Goal: Task Accomplishment & Management: Manage account settings

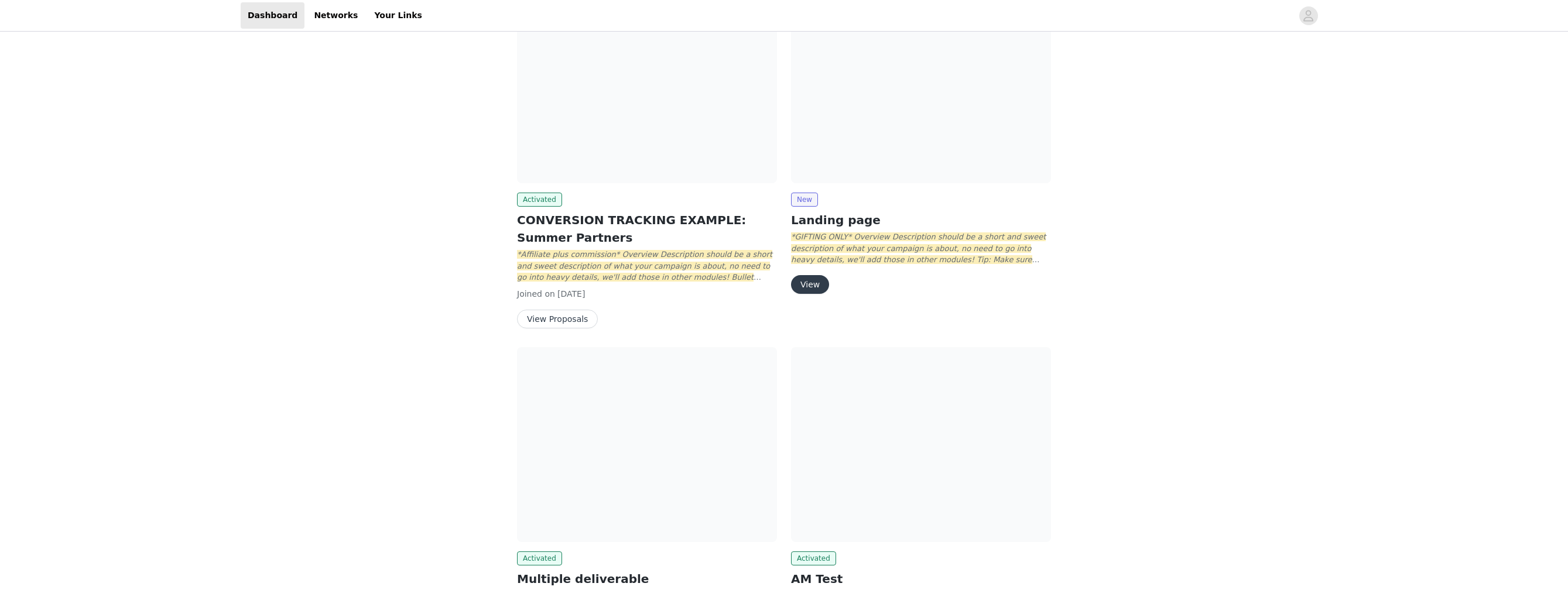
scroll to position [307, 0]
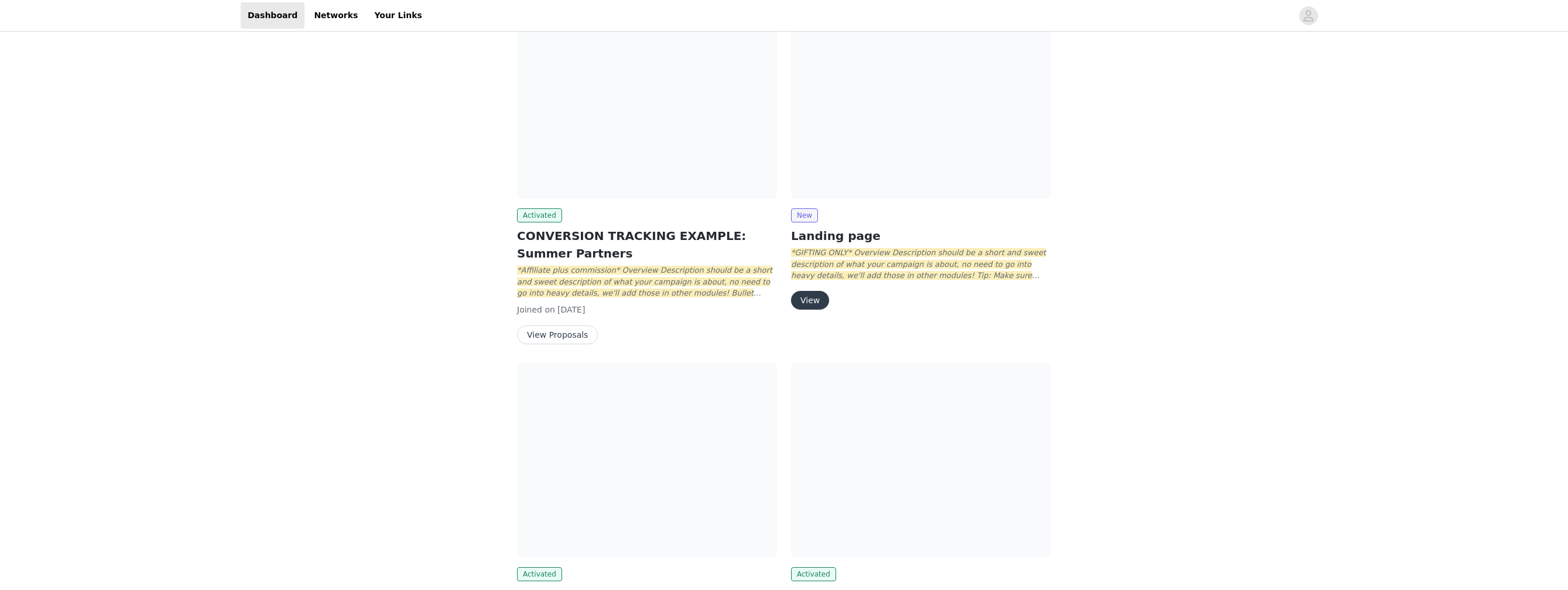
click at [554, 341] on button "View Proposals" at bounding box center [558, 335] width 81 height 18
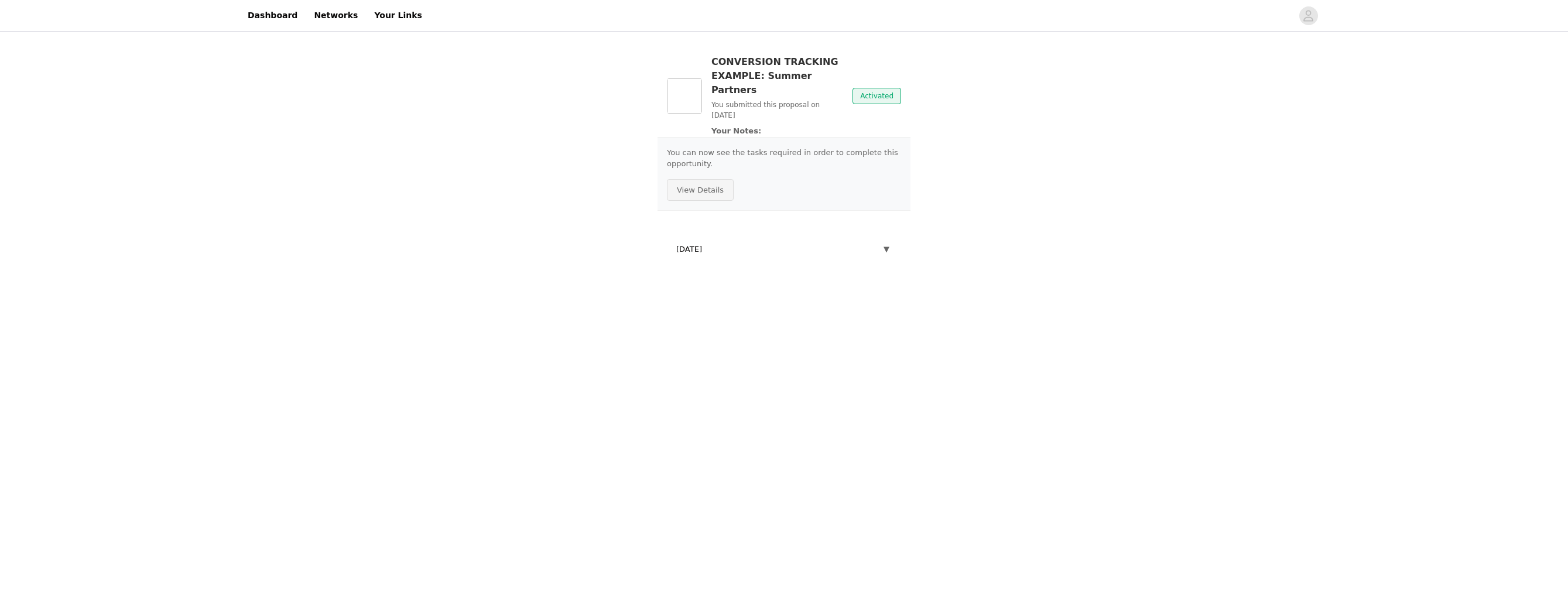
click at [708, 179] on button "View Details" at bounding box center [700, 191] width 67 height 22
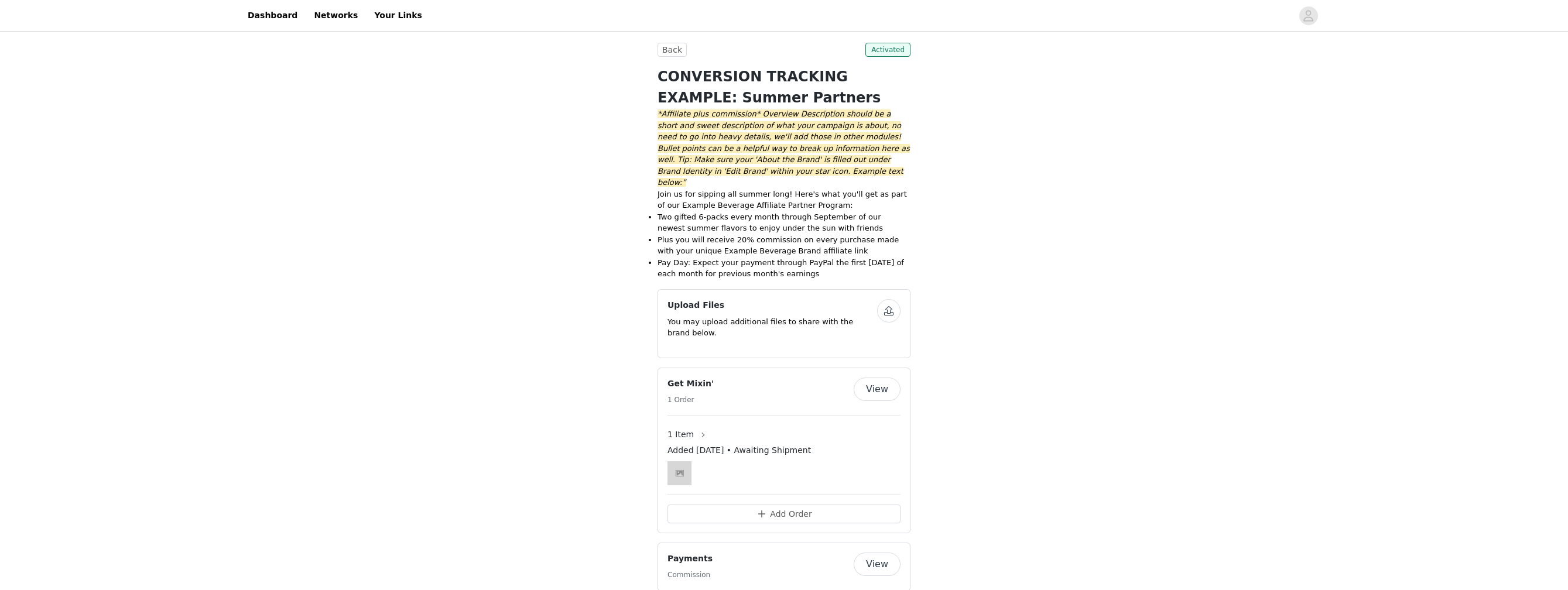
scroll to position [49, 0]
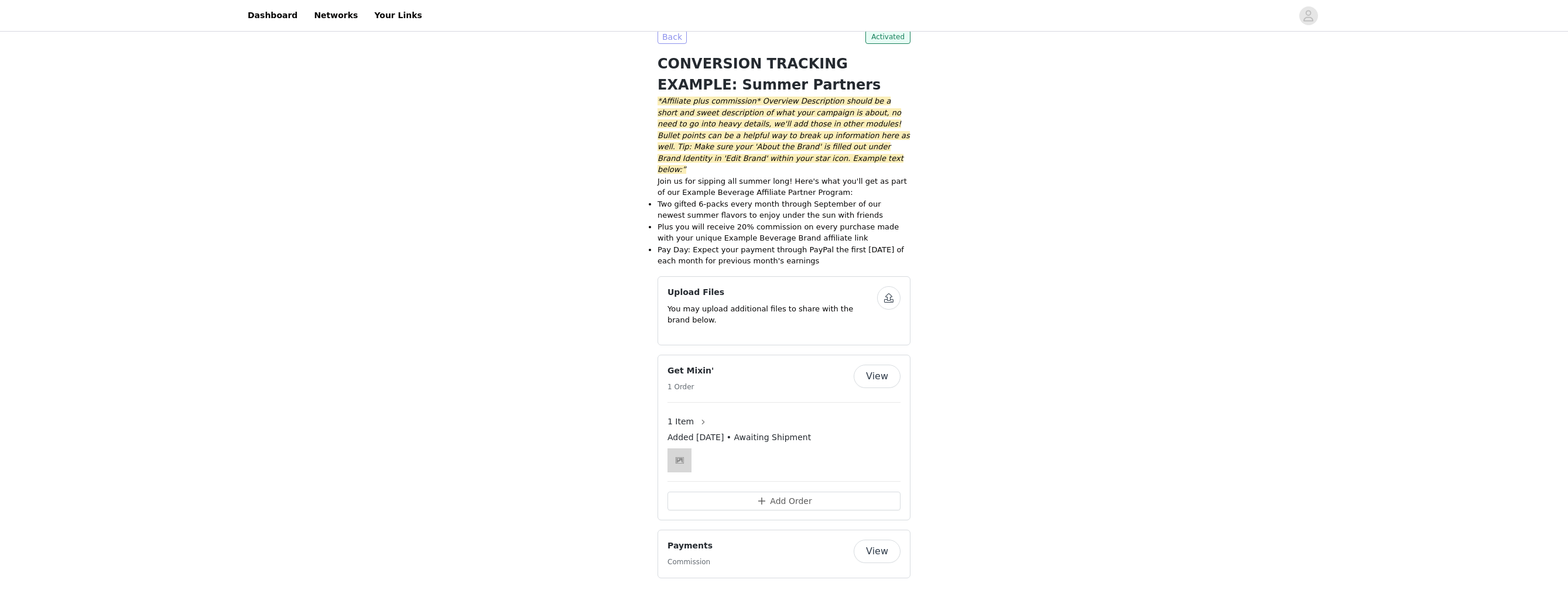
click at [669, 35] on button "Back" at bounding box center [673, 36] width 29 height 14
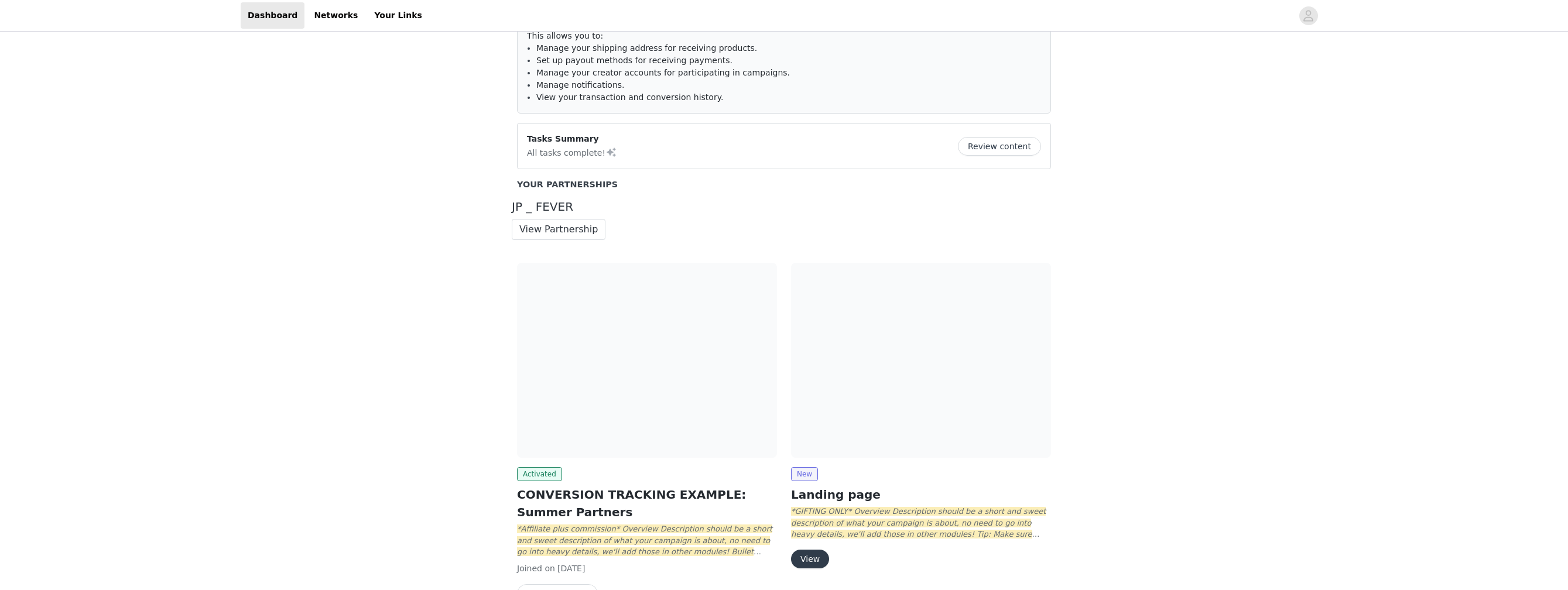
click at [820, 561] on button "View" at bounding box center [810, 560] width 38 height 18
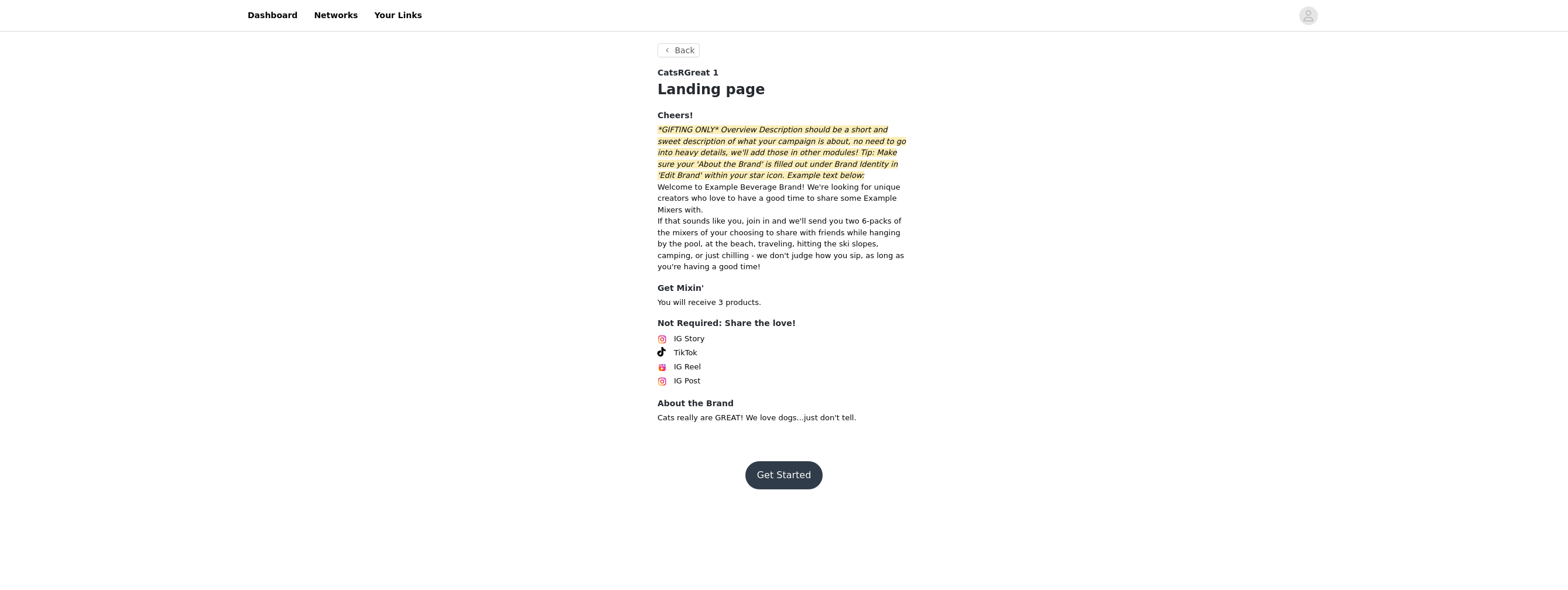
click at [805, 473] on button "Get Started" at bounding box center [784, 475] width 78 height 29
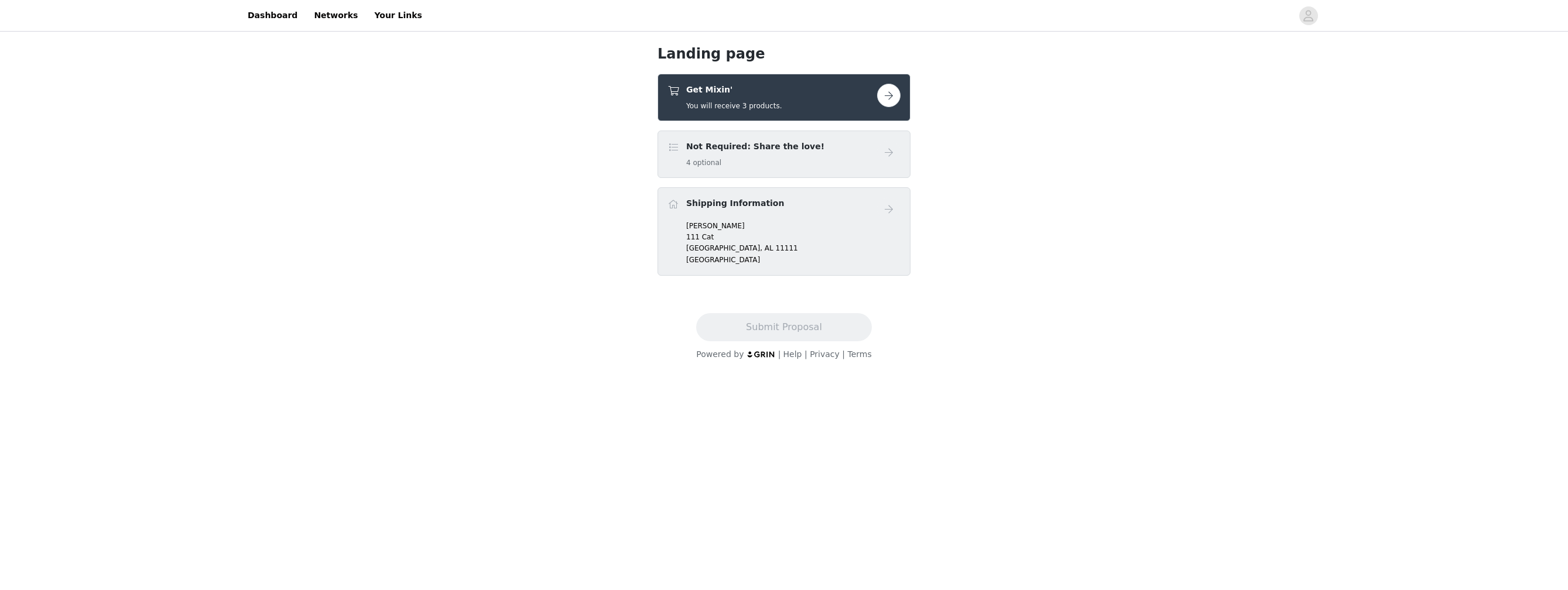
click at [879, 94] on button "button" at bounding box center [888, 95] width 23 height 23
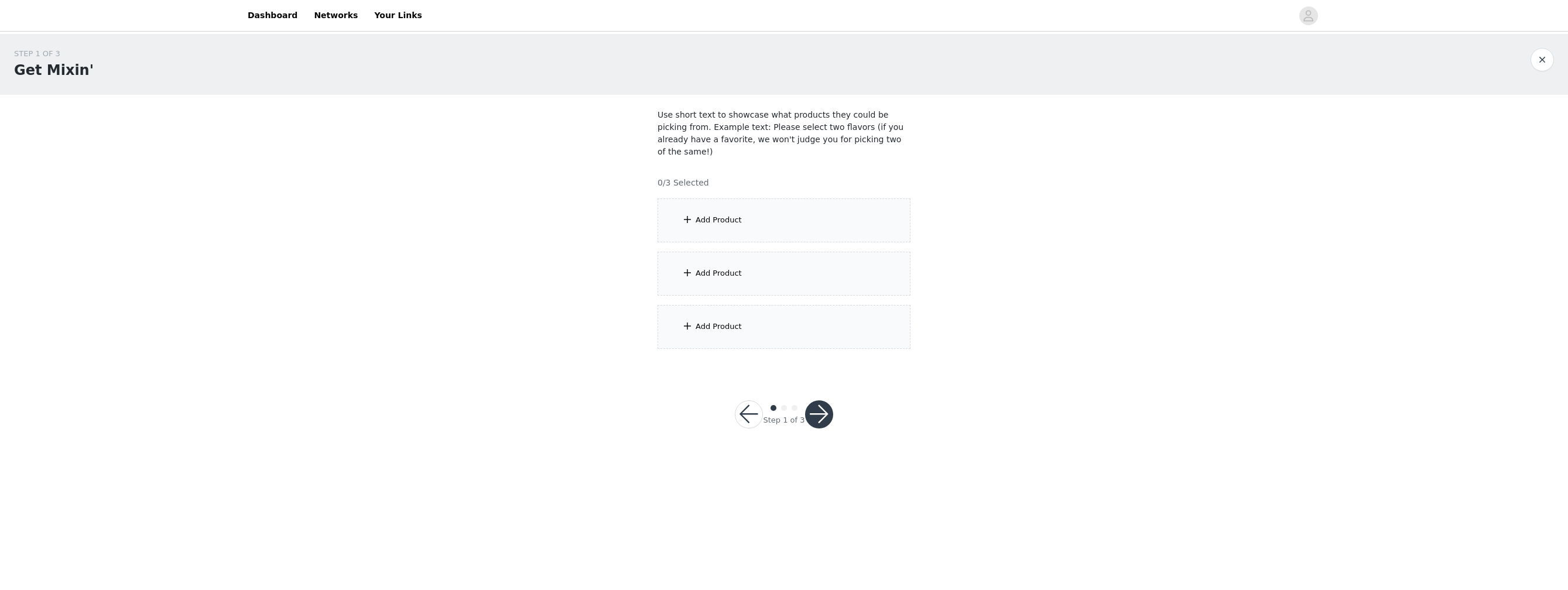
click at [748, 205] on div "Add Product" at bounding box center [784, 221] width 253 height 44
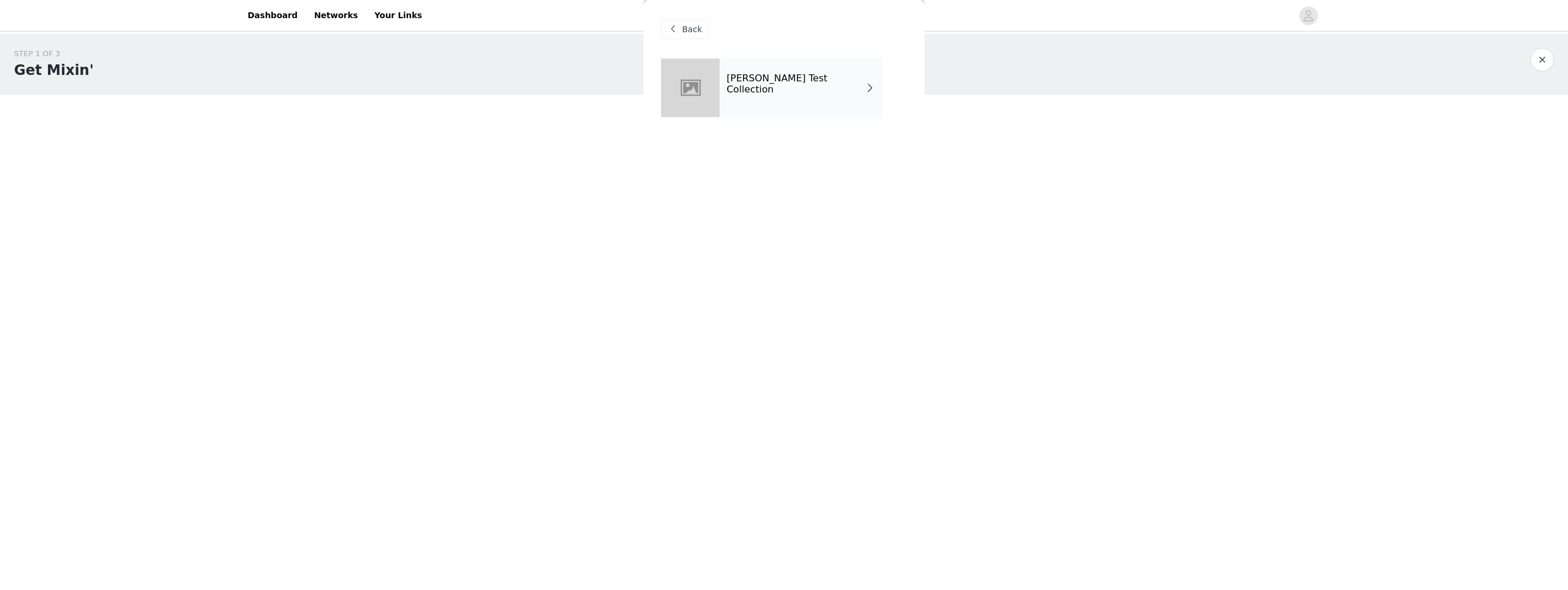
click at [791, 85] on h4 "Hannah Dougherty Test Collection" at bounding box center [796, 85] width 138 height 22
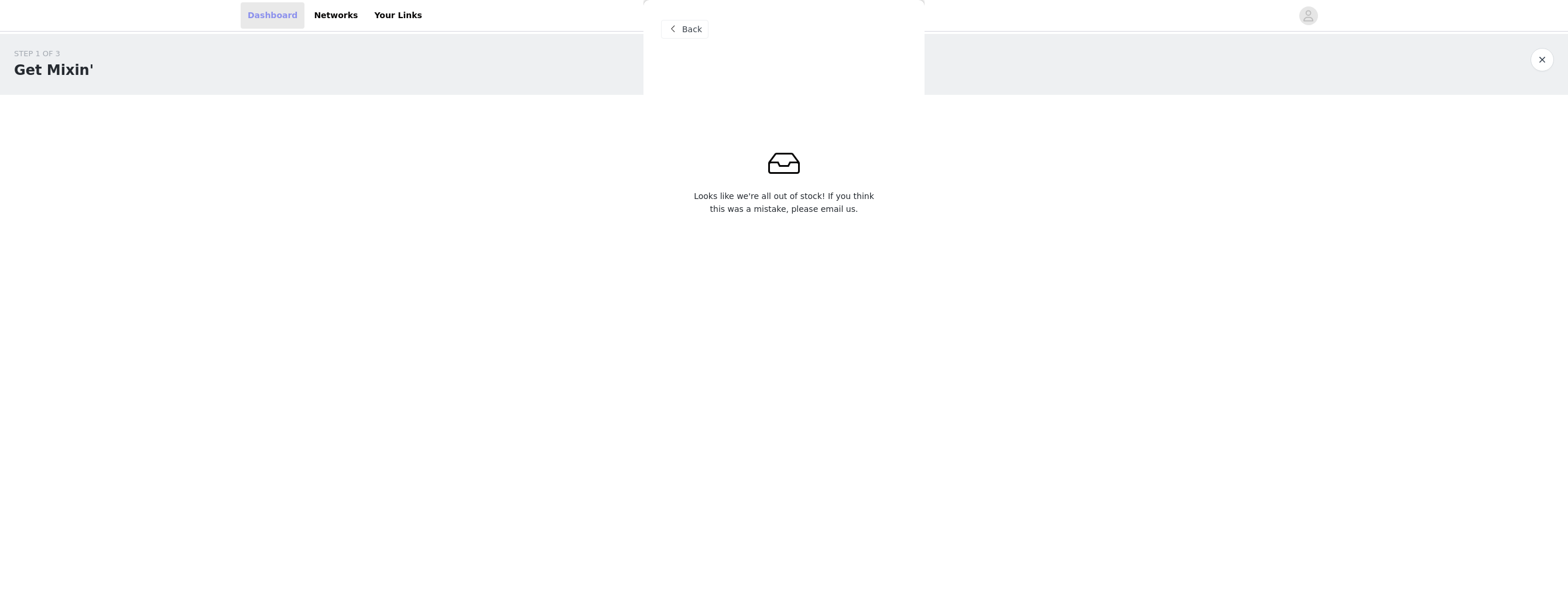
click at [253, 20] on link "Dashboard" at bounding box center [272, 16] width 63 height 27
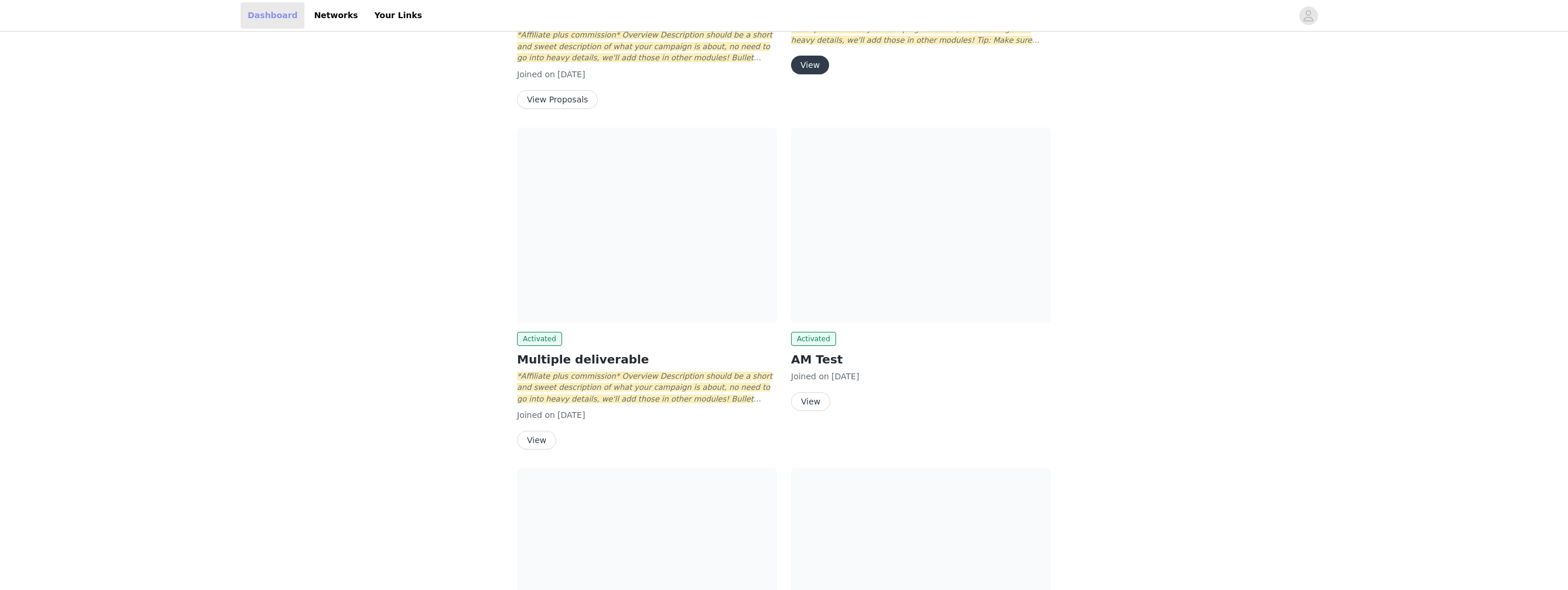
scroll to position [550, 0]
